Goal: Task Accomplishment & Management: Manage account settings

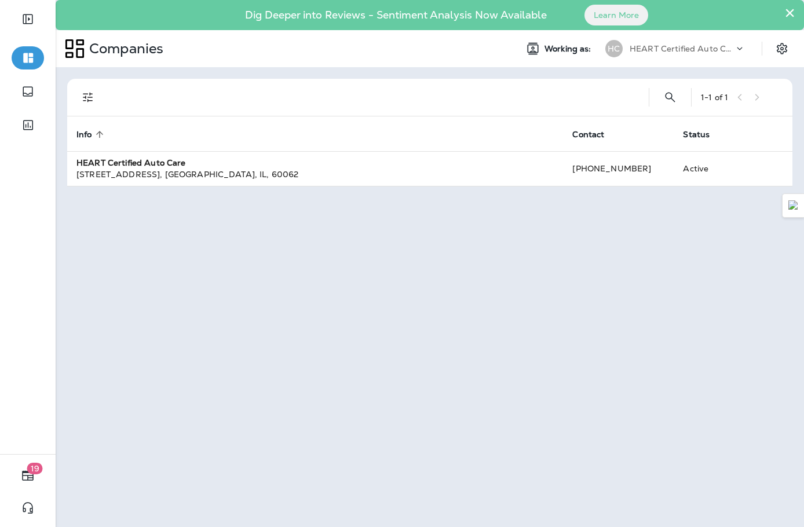
click at [53, 67] on div at bounding box center [28, 79] width 56 height 158
click at [31, 57] on icon "button" at bounding box center [28, 58] width 10 height 10
click at [24, 14] on icon "Expand Sidebar" at bounding box center [28, 19] width 14 height 14
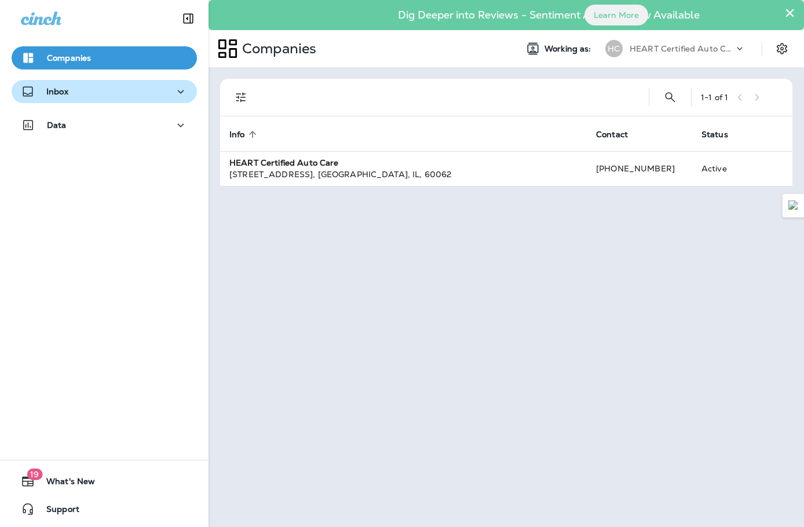
click at [60, 98] on div "Inbox" at bounding box center [45, 92] width 48 height 14
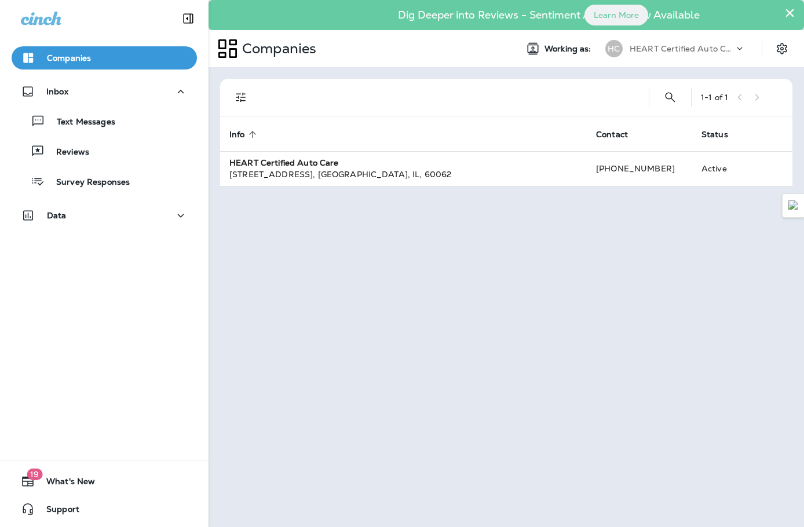
click at [67, 107] on div "Text Messages Reviews Survey Responses" at bounding box center [104, 148] width 185 height 90
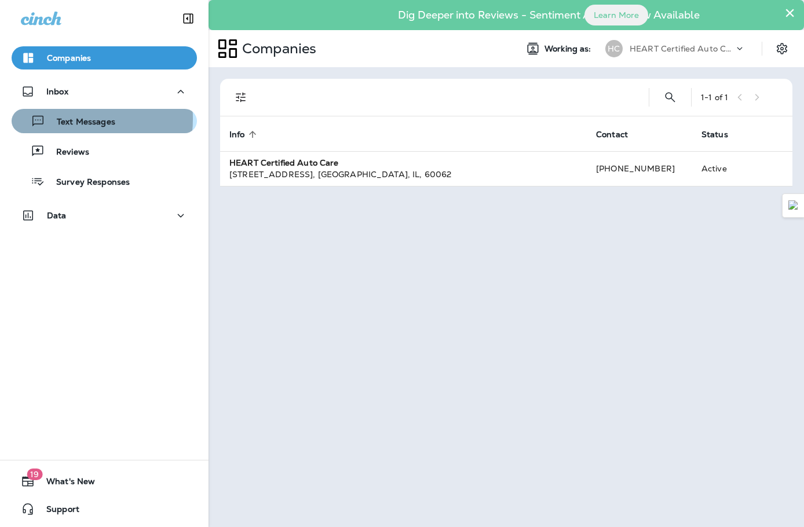
click at [68, 119] on p "Text Messages" at bounding box center [80, 122] width 70 height 11
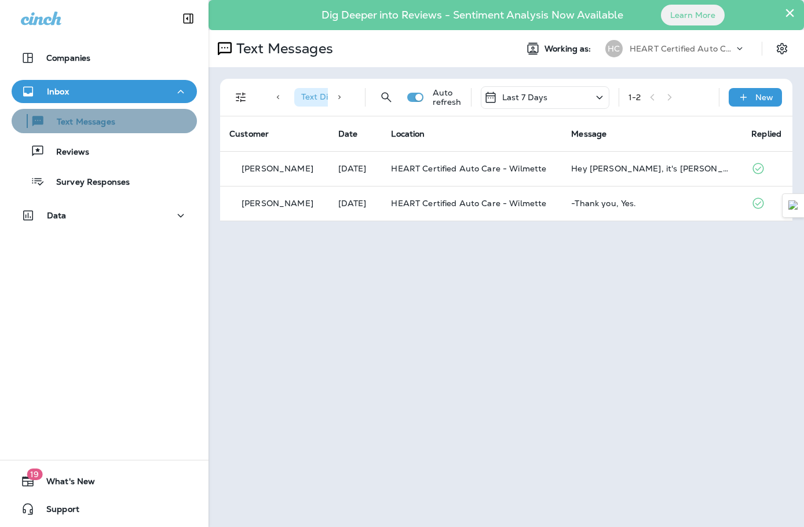
click at [127, 127] on div "Text Messages" at bounding box center [104, 120] width 176 height 17
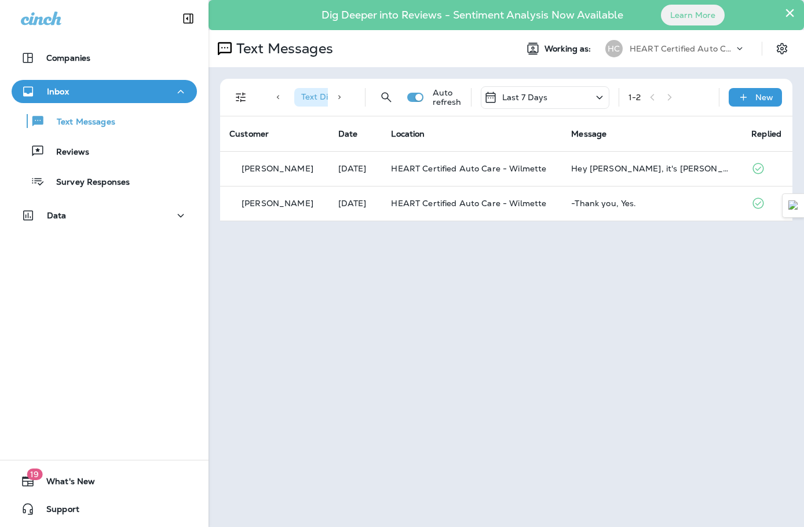
click at [121, 166] on div "Text Messages Reviews Survey Responses" at bounding box center [104, 148] width 185 height 90
click at [118, 146] on div "Reviews" at bounding box center [104, 151] width 176 height 17
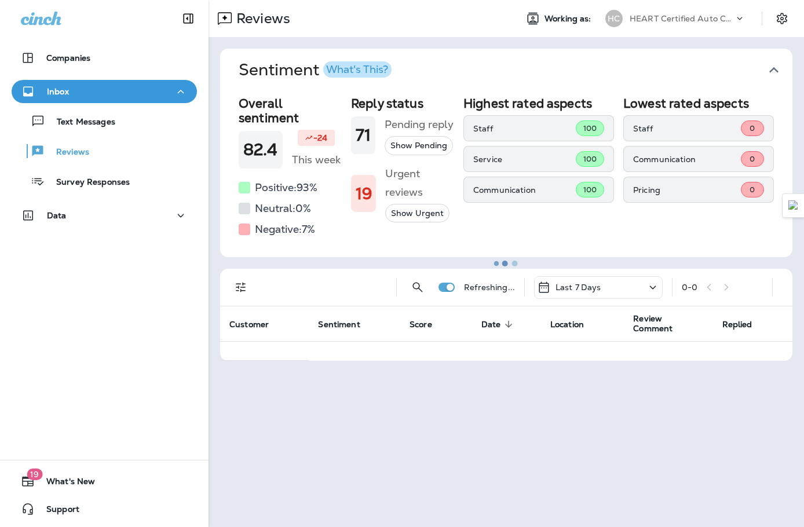
click at [122, 138] on div "Text Messages Reviews Survey Responses" at bounding box center [104, 148] width 185 height 90
